Goal: Task Accomplishment & Management: Manage account settings

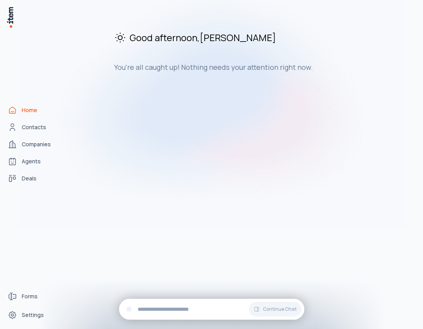
click at [28, 129] on img at bounding box center [212, 100] width 388 height 251
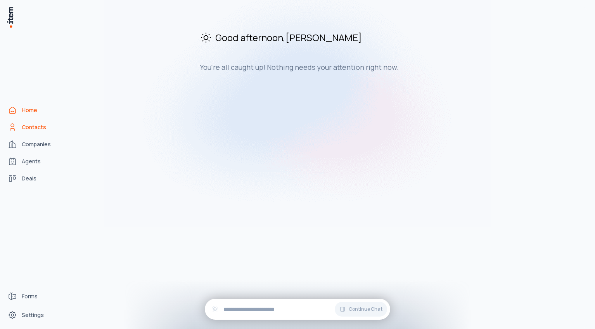
click at [37, 127] on span "Contacts" at bounding box center [34, 127] width 24 height 8
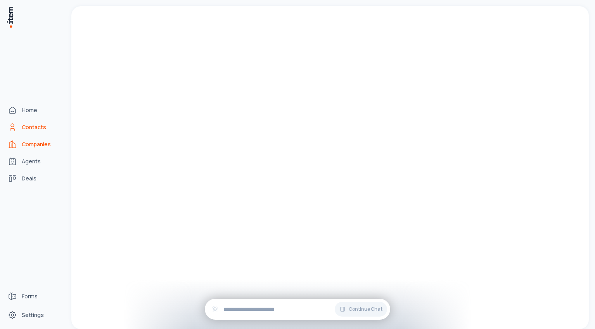
click at [34, 145] on span "Companies" at bounding box center [36, 144] width 29 height 8
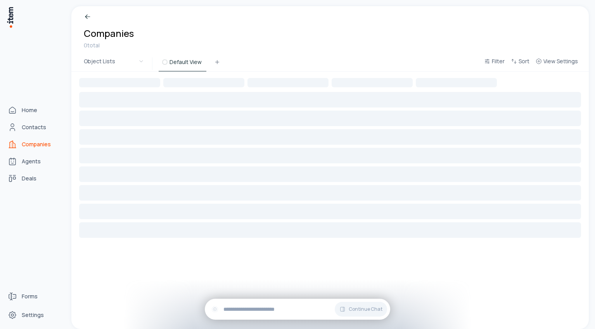
click at [36, 144] on span "Companies" at bounding box center [36, 144] width 29 height 8
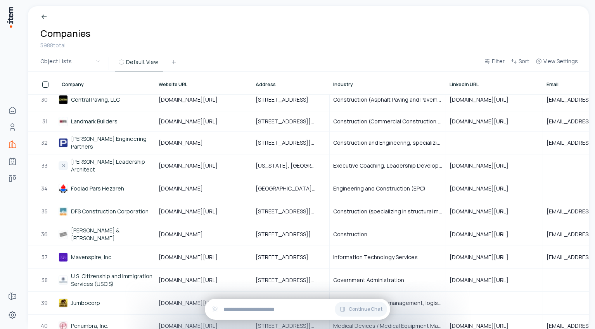
scroll to position [678, 0]
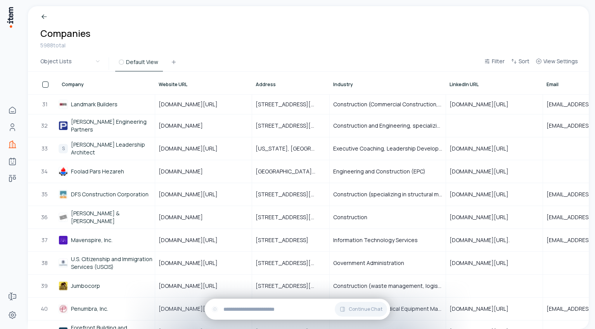
click at [101, 61] on html "Home Contacts Companies Agents Deals Forms Settings Breadcrumb Companies 5988 t…" at bounding box center [297, 164] width 595 height 329
click at [119, 44] on html "Home Contacts Companies Agents Deals Forms Settings Breadcrumb Companies 5988 t…" at bounding box center [297, 164] width 595 height 329
click at [45, 87] on button "button" at bounding box center [45, 85] width 6 height 6
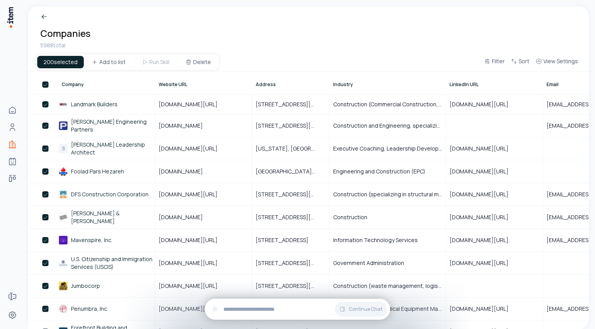
click at [45, 87] on button "button" at bounding box center [45, 85] width 6 height 6
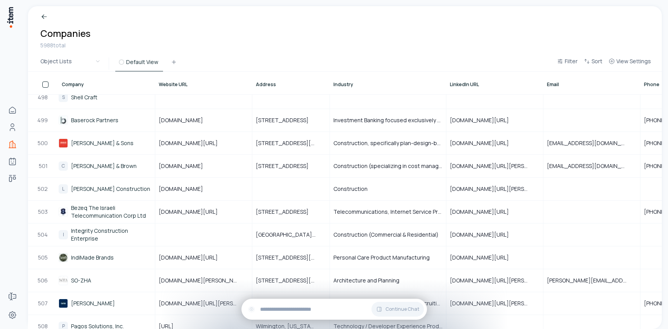
scroll to position [13743, 0]
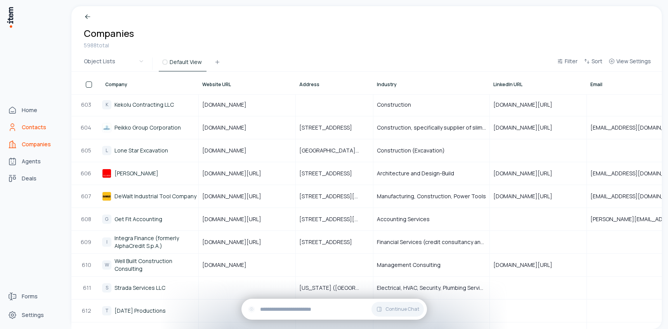
click at [33, 125] on span "Contacts" at bounding box center [34, 127] width 24 height 8
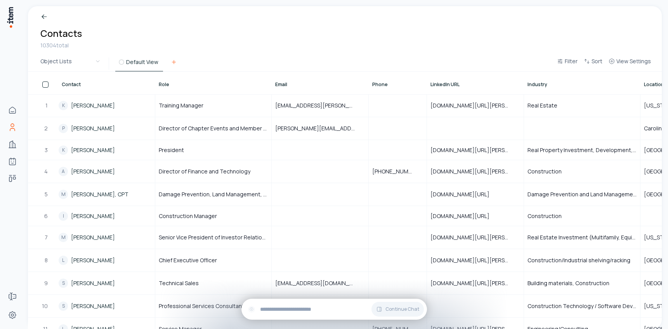
click at [174, 64] on icon at bounding box center [174, 62] width 6 height 6
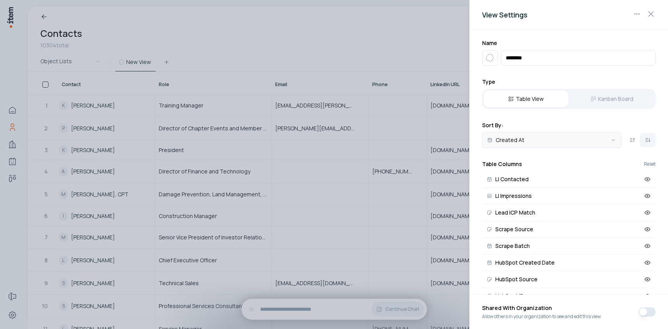
click at [423, 140] on body "Home Contacts Companies Agents Deals Forms Settings Breadcrumb Contacts 10304 t…" at bounding box center [334, 164] width 668 height 329
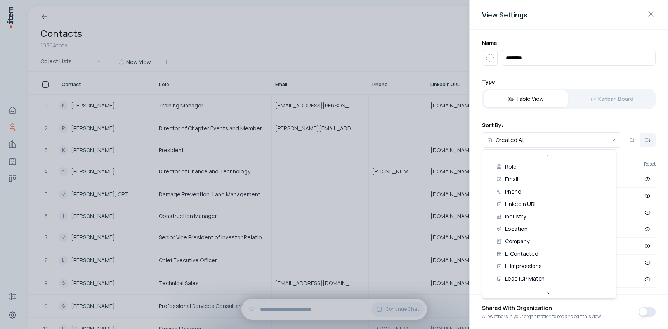
scroll to position [187, 0]
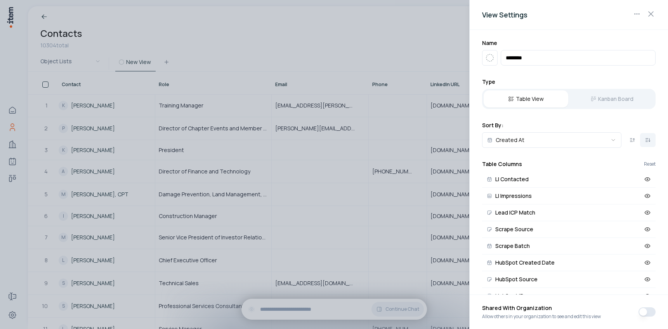
click at [423, 14] on body "Home Contacts Companies Agents Deals Forms Settings Breadcrumb Contacts 10304 t…" at bounding box center [334, 164] width 668 height 329
click at [423, 14] on icon "button" at bounding box center [650, 13] width 9 height 9
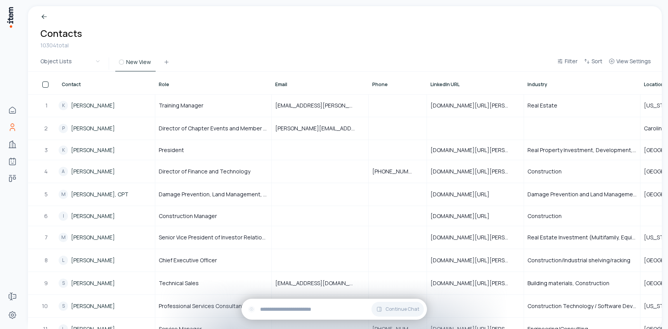
click at [423, 38] on div "Breadcrumb Contacts 10304 total" at bounding box center [345, 31] width 634 height 50
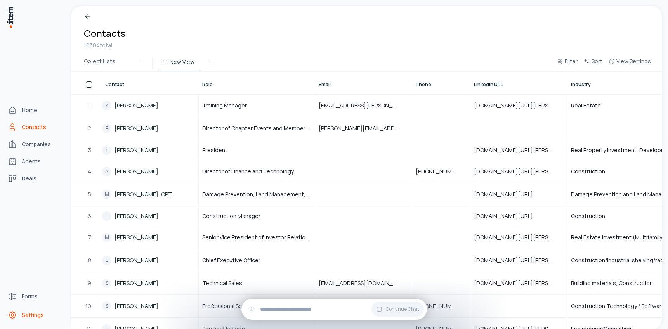
click at [36, 314] on span "Settings" at bounding box center [33, 315] width 22 height 8
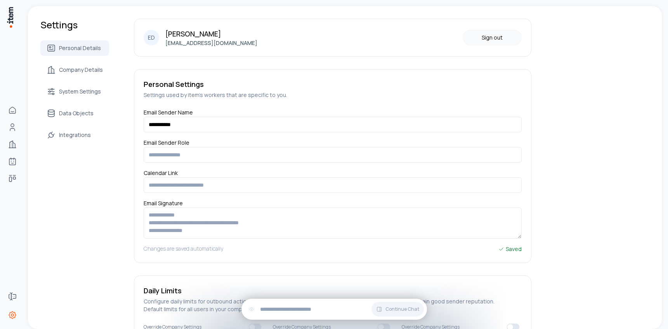
click at [423, 38] on button "Sign out" at bounding box center [492, 38] width 59 height 16
